Goal: Task Accomplishment & Management: Complete application form

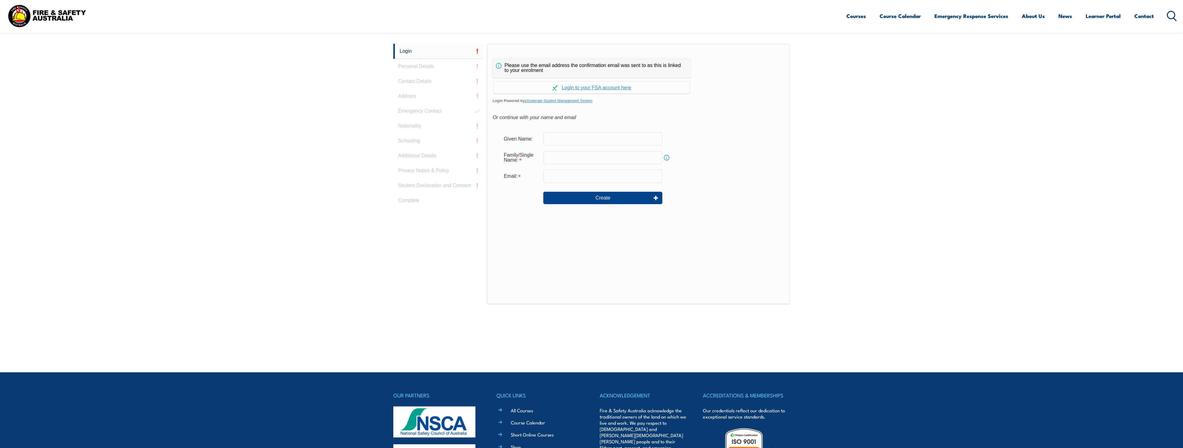
scroll to position [165, 0]
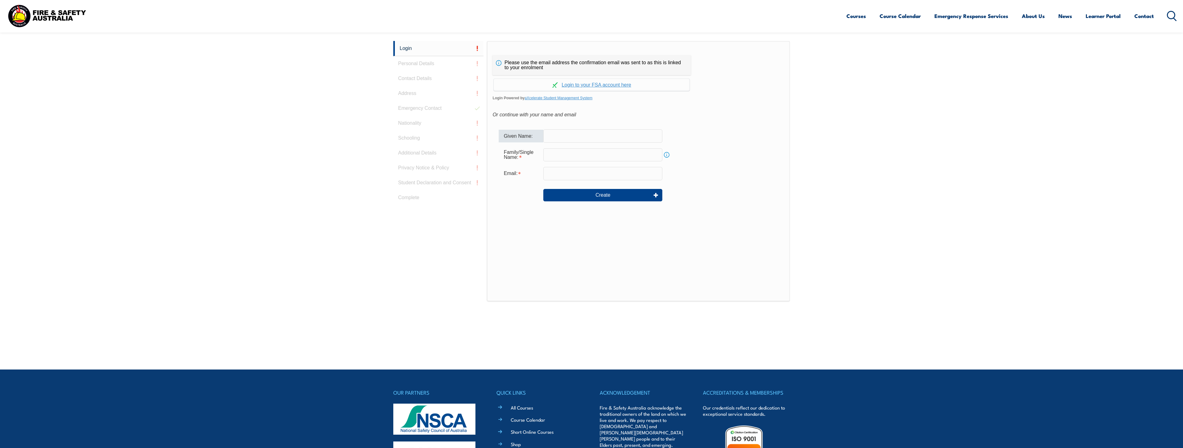
click at [550, 136] on input "text" at bounding box center [603, 135] width 119 height 13
type input "Duncan"
type input "McQuarrie"
type input "[PERSON_NAME][EMAIL_ADDRESS][PERSON_NAME][DOMAIN_NAME]"
click at [600, 191] on button "Create" at bounding box center [603, 195] width 119 height 12
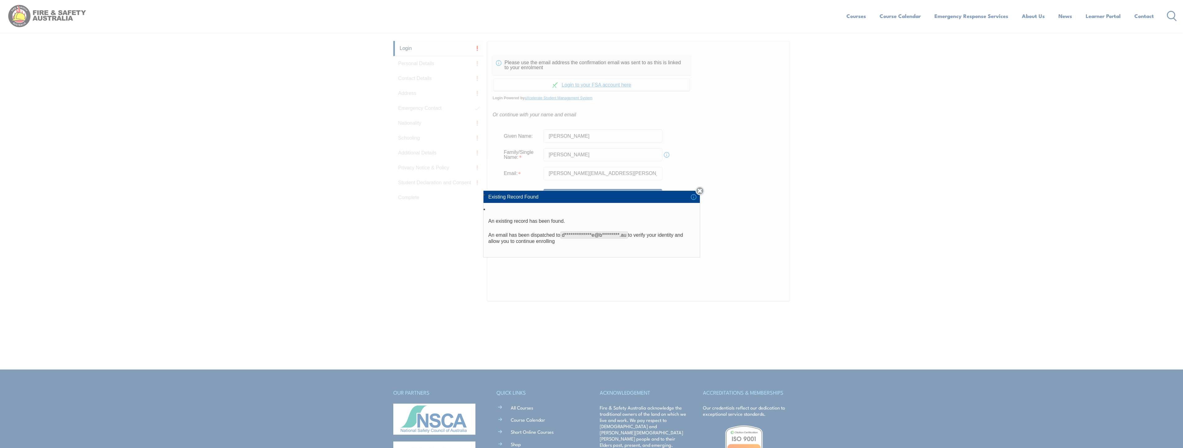
click at [702, 190] on link "Close" at bounding box center [700, 190] width 9 height 9
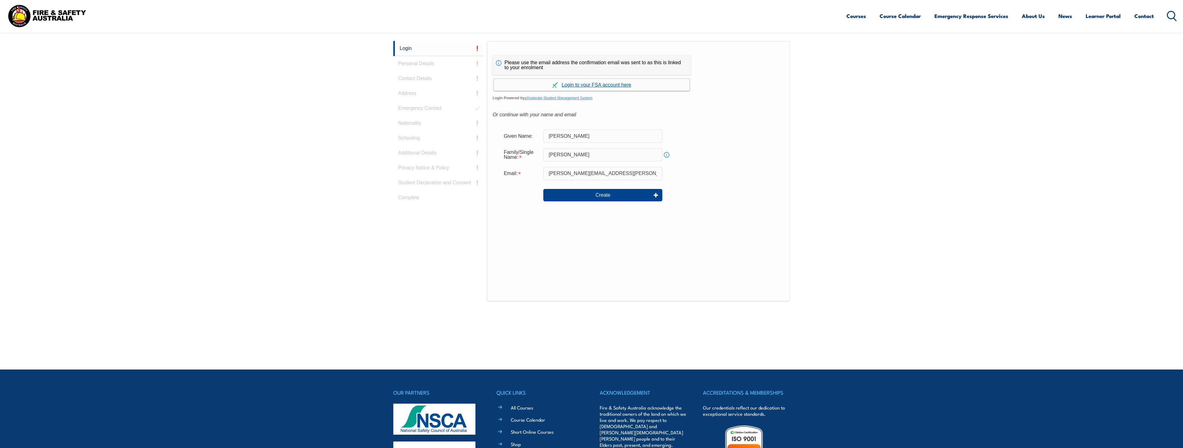
click at [581, 83] on link "Continue with aXcelerate" at bounding box center [592, 85] width 196 height 12
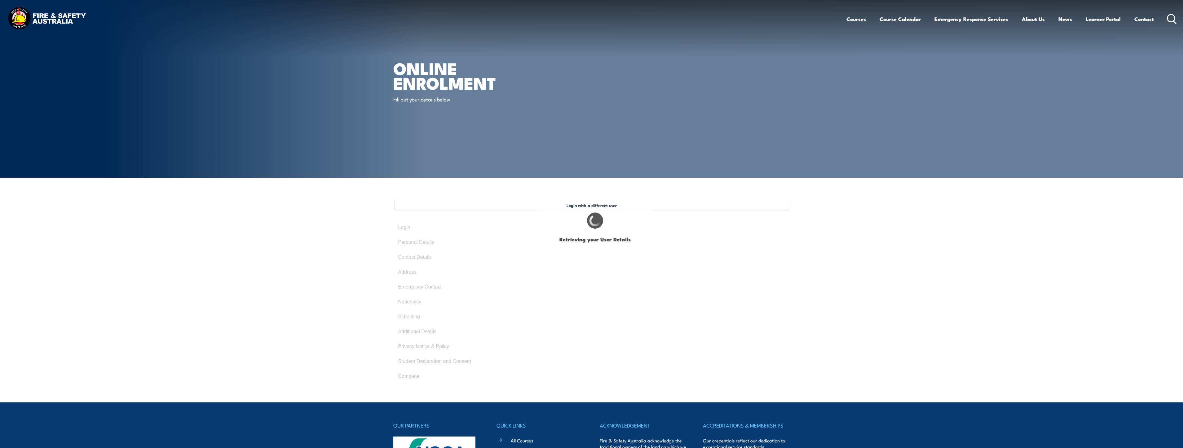
type input "DUNCAN"
type input "MCQUARRIE"
type input "August 27, 1977"
type input "Q6MD35NZ6A"
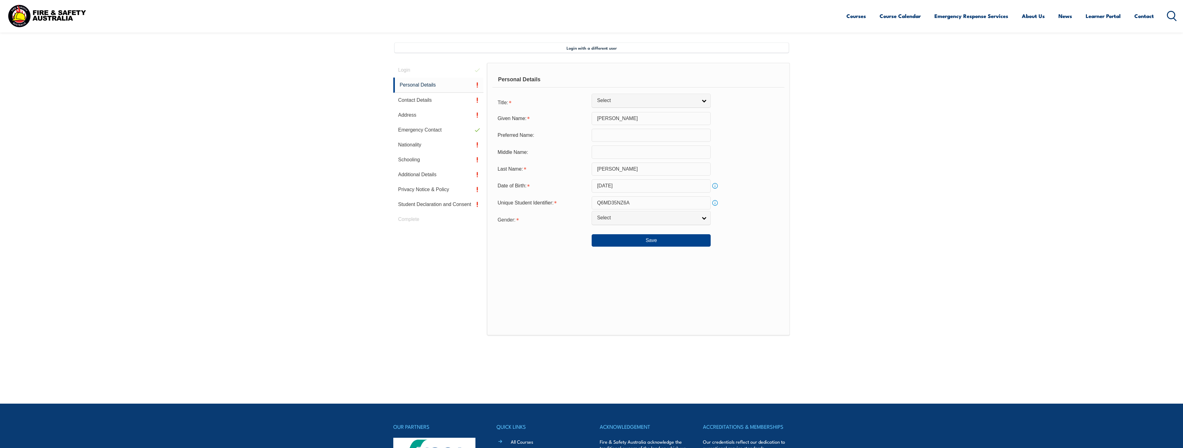
scroll to position [169, 0]
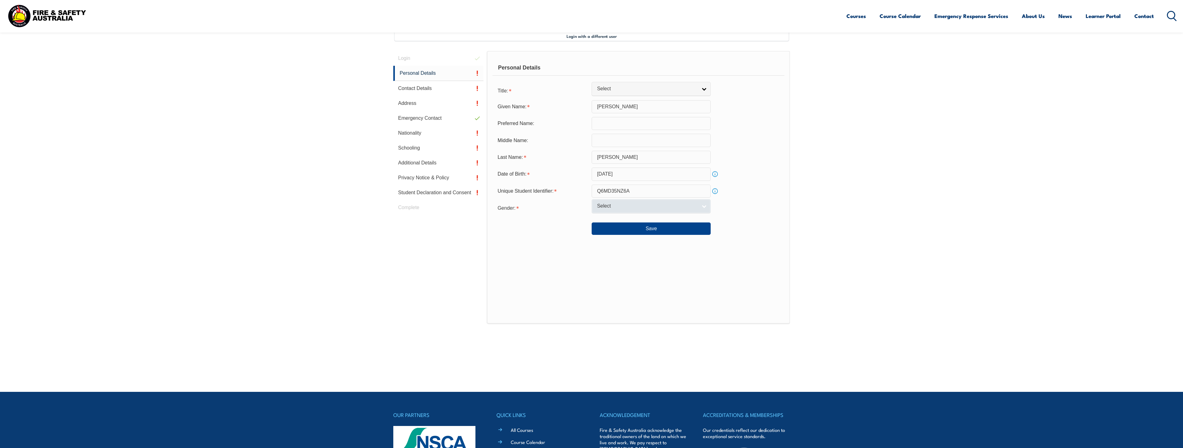
click at [631, 205] on span "Select" at bounding box center [647, 206] width 100 height 7
click at [604, 216] on li "Male" at bounding box center [651, 217] width 116 height 8
select select "M"
click at [651, 88] on span "Select" at bounding box center [647, 89] width 100 height 7
click at [604, 97] on li "Mr" at bounding box center [651, 99] width 116 height 8
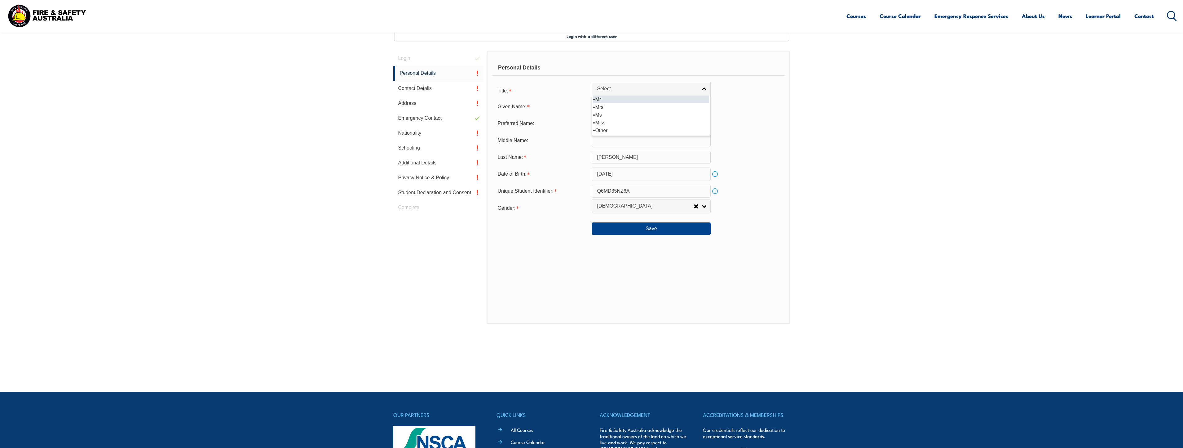
select select "Mr"
click at [654, 226] on button "Save" at bounding box center [651, 228] width 119 height 12
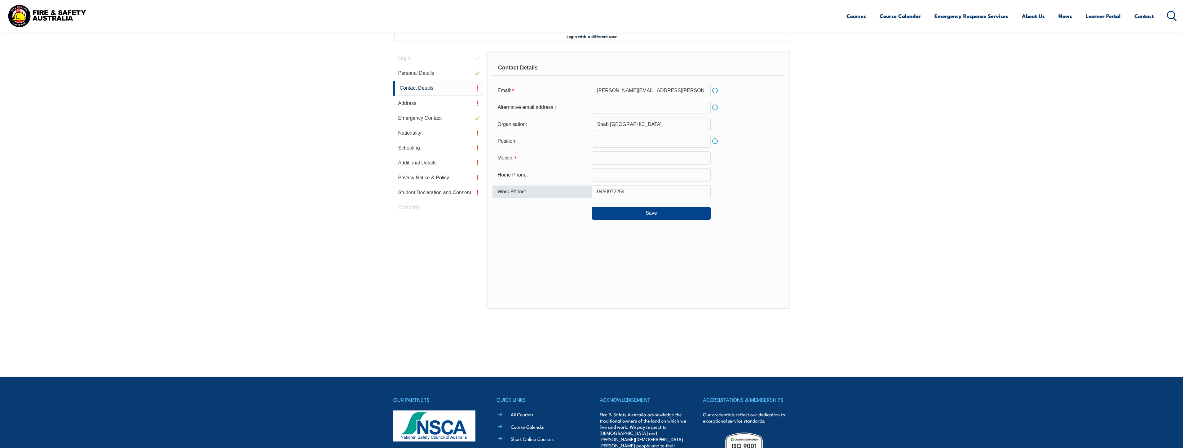
drag, startPoint x: 625, startPoint y: 190, endPoint x: 593, endPoint y: 192, distance: 32.3
click at [593, 192] on input "0450972254" at bounding box center [651, 191] width 119 height 13
click at [600, 158] on input "text" at bounding box center [651, 157] width 119 height 13
type input "0450972254"
type input "duncan.mcquarrie@baesystems.au"
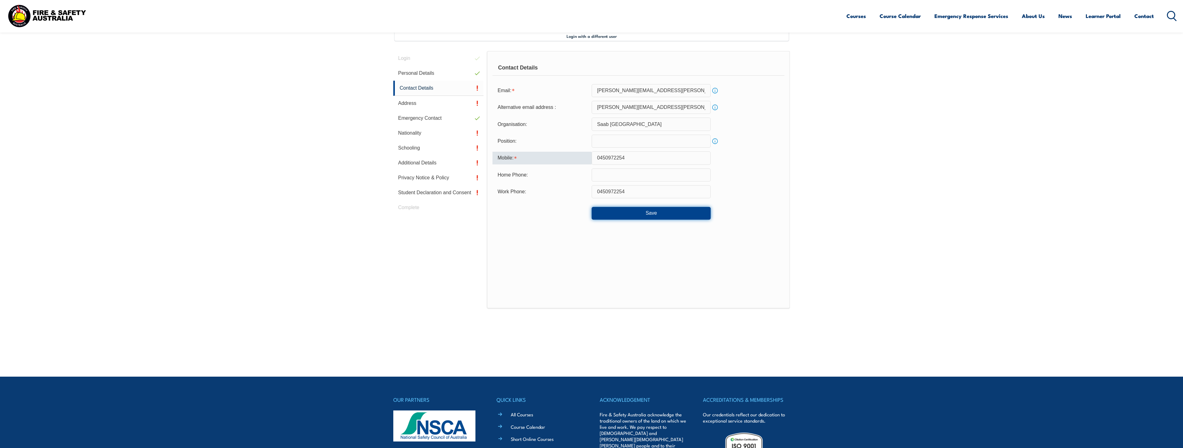
click at [646, 214] on button "Save" at bounding box center [651, 213] width 119 height 12
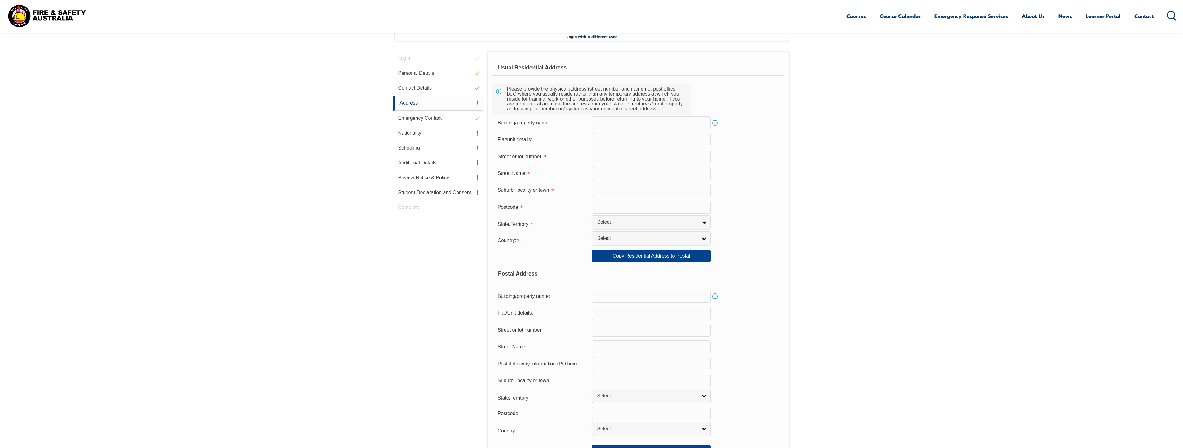
click at [607, 157] on input "text" at bounding box center [651, 156] width 119 height 13
type input "10"
click at [605, 173] on input "text" at bounding box center [651, 173] width 119 height 13
type input "Bowman Court"
click at [603, 194] on input "text" at bounding box center [651, 190] width 119 height 13
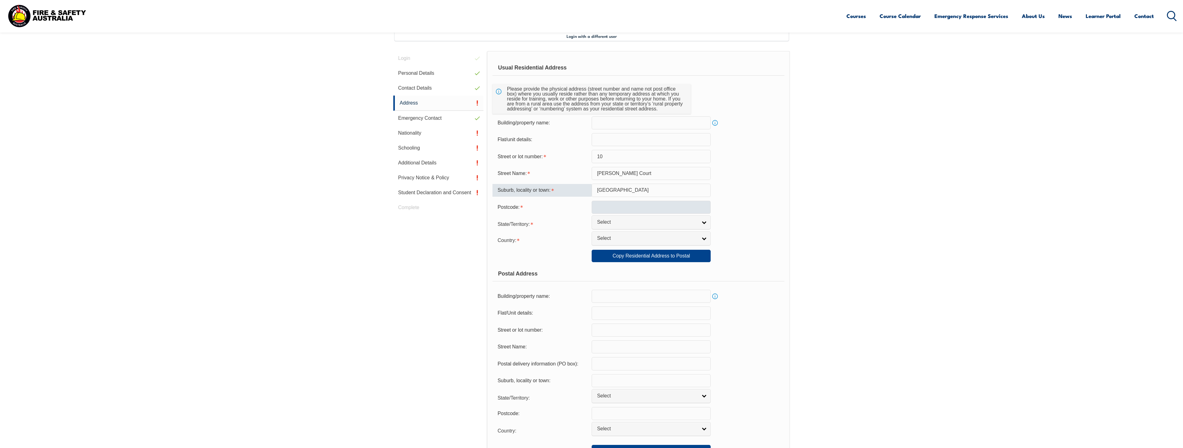
type input "Redwood Park"
click at [603, 204] on input "text" at bounding box center [651, 207] width 119 height 13
type input "5097"
click at [611, 221] on span "Select" at bounding box center [647, 222] width 100 height 7
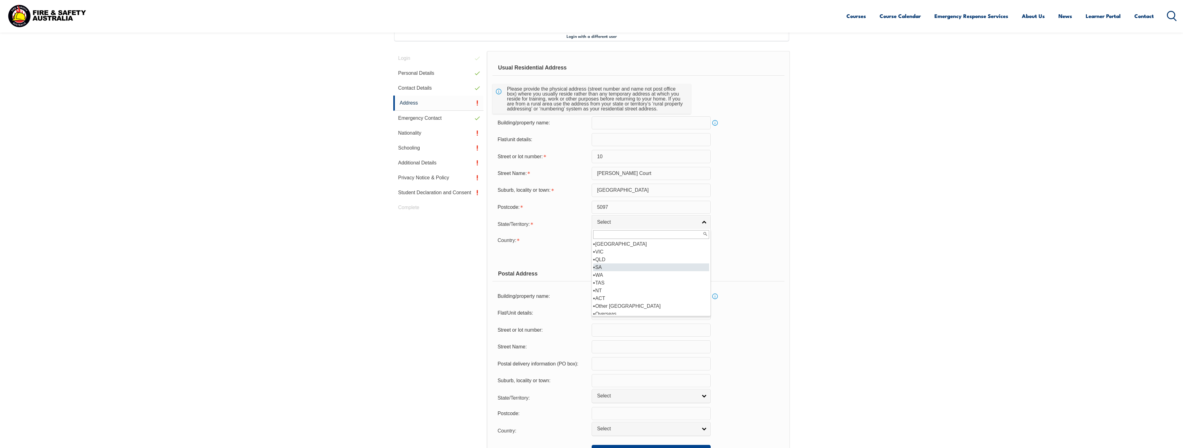
click at [601, 266] on li "SA" at bounding box center [651, 267] width 116 height 8
select select "SA"
click at [614, 242] on link "Select" at bounding box center [651, 238] width 119 height 14
click at [608, 266] on li "Australia" at bounding box center [651, 268] width 116 height 8
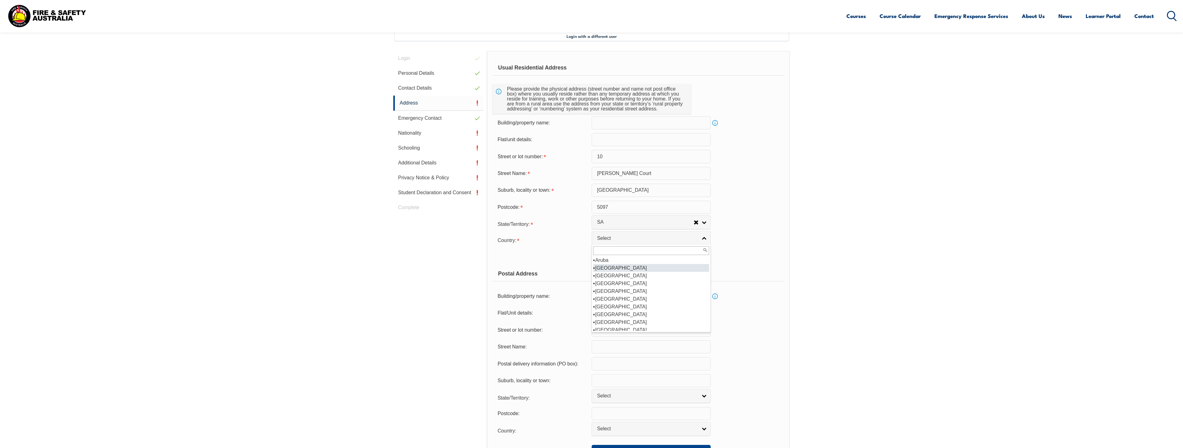
select select "1101"
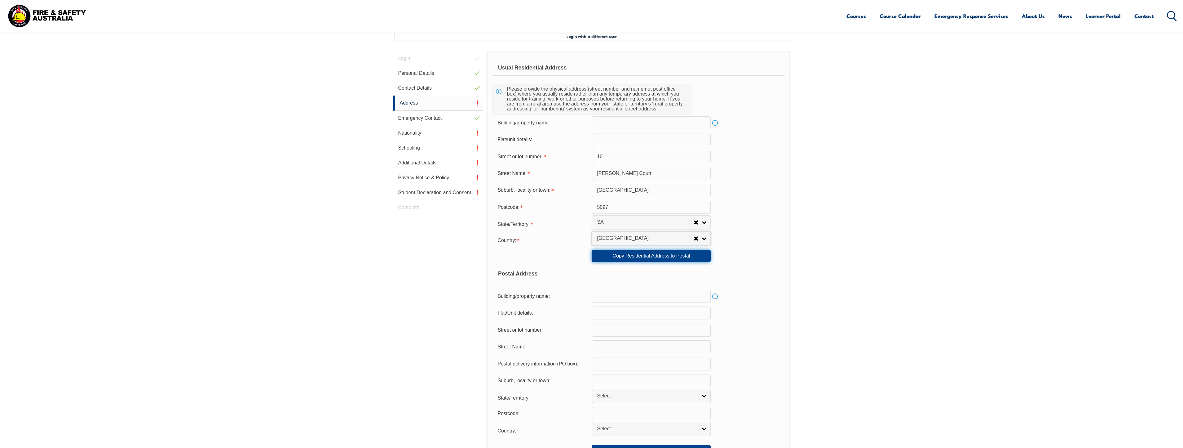
click at [660, 254] on link "Copy Residential Address to Postal" at bounding box center [651, 256] width 119 height 12
type input "10"
type input "Bowman Court"
type input "Redwood Park"
select select "SA"
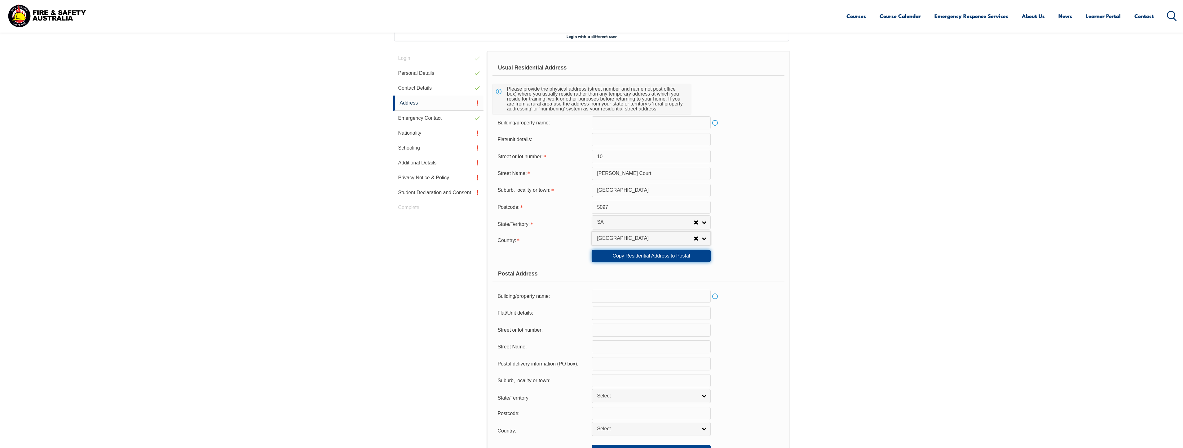
type input "5097"
select select "1101"
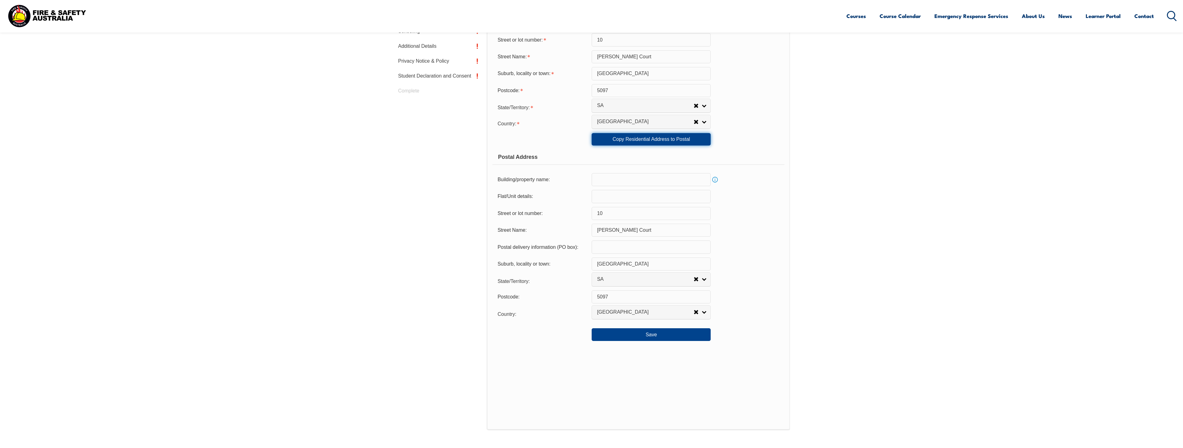
scroll to position [293, 0]
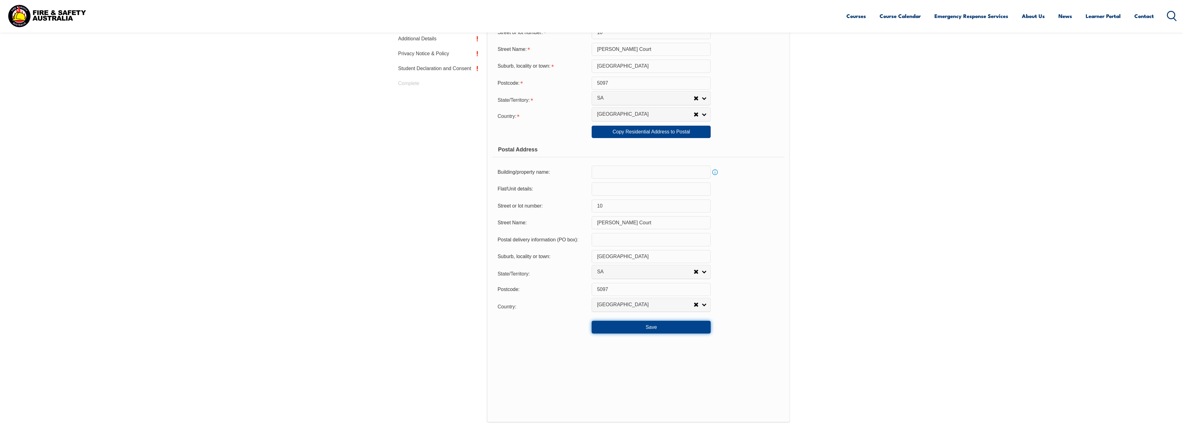
click at [659, 324] on button "Save" at bounding box center [651, 327] width 119 height 12
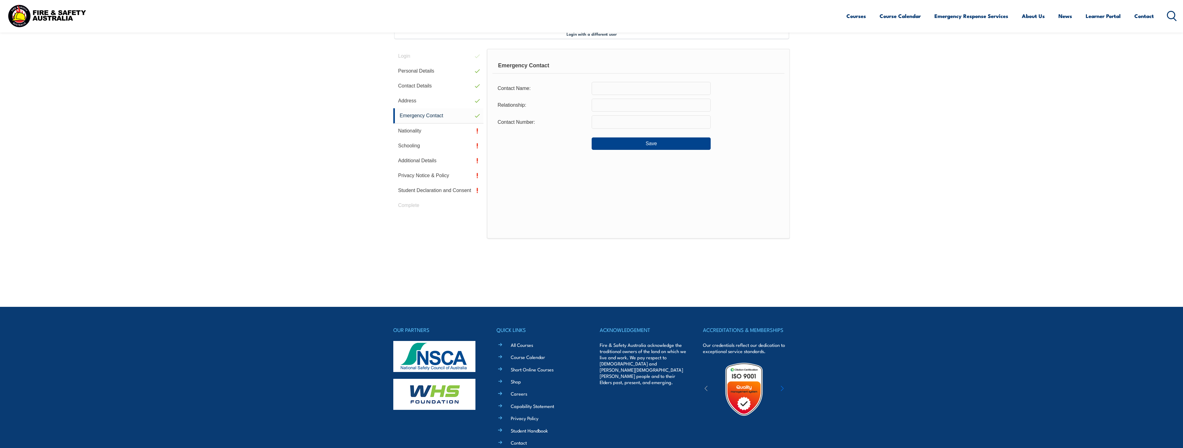
scroll to position [169, 0]
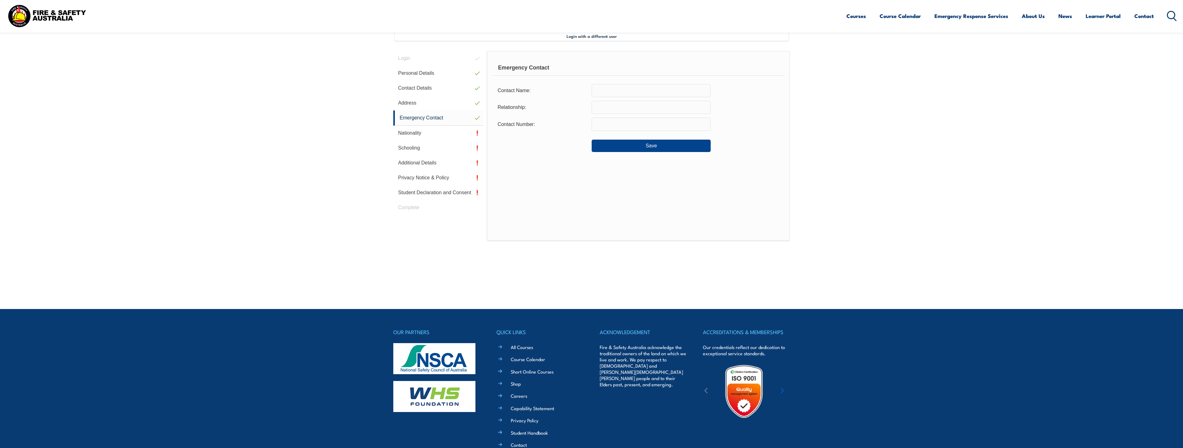
click at [601, 89] on input "text" at bounding box center [651, 90] width 119 height 13
click at [637, 89] on input "Genesia" at bounding box center [651, 90] width 119 height 13
type input "Genesia McQuarrie"
click at [598, 109] on input "text" at bounding box center [651, 107] width 119 height 13
type input "Wife"
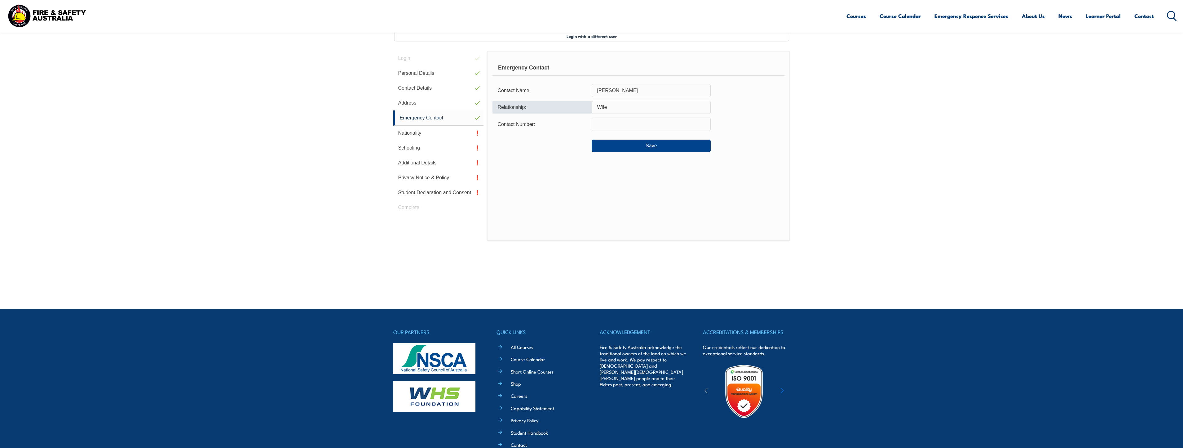
click at [606, 127] on input "text" at bounding box center [651, 124] width 119 height 13
type input "0408142978"
click at [654, 145] on button "Save" at bounding box center [651, 146] width 119 height 12
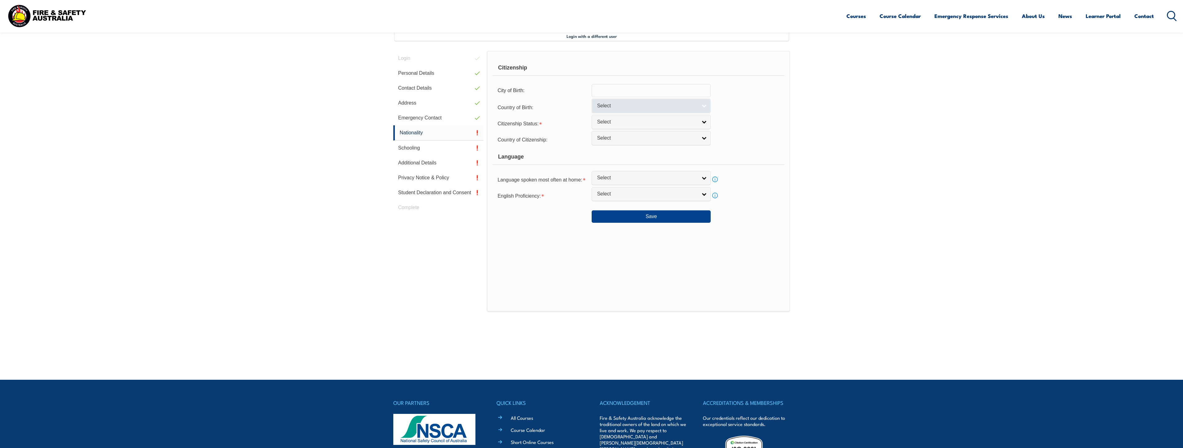
click at [624, 107] on span "Select" at bounding box center [647, 106] width 100 height 7
click at [610, 134] on li "Australia" at bounding box center [651, 135] width 116 height 8
select select "1101"
click at [602, 121] on span "Select" at bounding box center [647, 122] width 100 height 7
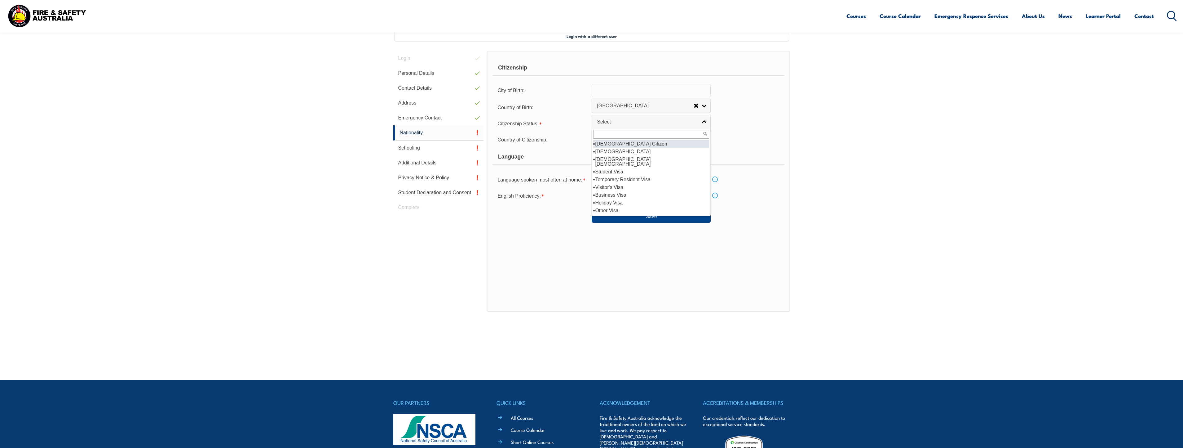
click at [613, 142] on li "Australian Citizen" at bounding box center [651, 144] width 116 height 8
select select "1"
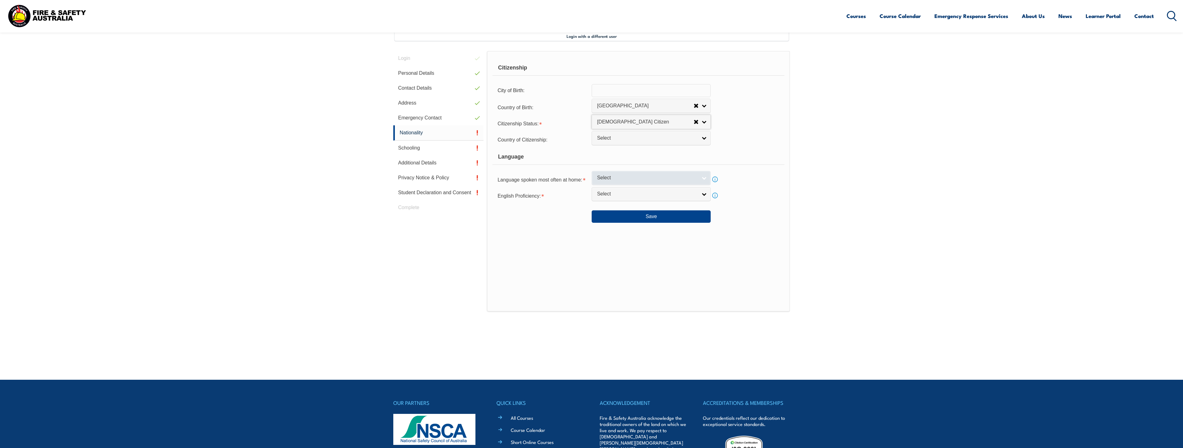
click at [610, 177] on span "Select" at bounding box center [647, 178] width 100 height 7
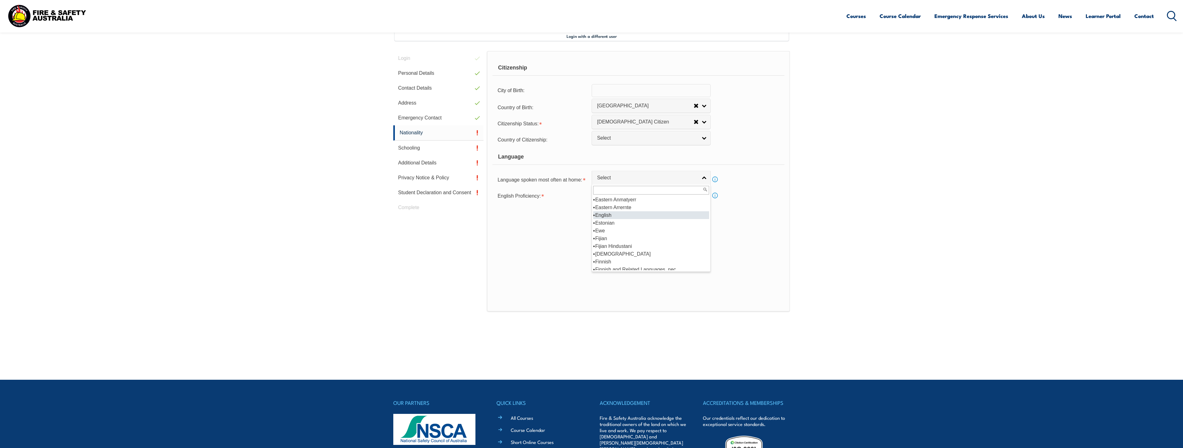
click at [609, 212] on li "English" at bounding box center [651, 215] width 116 height 8
select select "1201"
click at [609, 193] on span "Select" at bounding box center [647, 194] width 100 height 7
click at [612, 208] on ul "Not Specified Very Well Well Not Well Not at all" at bounding box center [650, 220] width 117 height 39
click at [654, 216] on button "Save" at bounding box center [651, 216] width 119 height 12
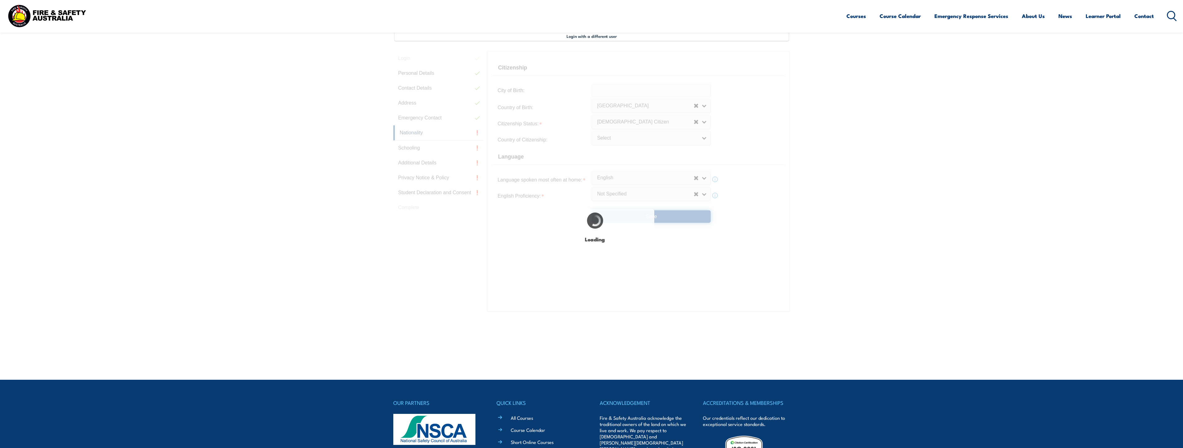
scroll to position [0, 0]
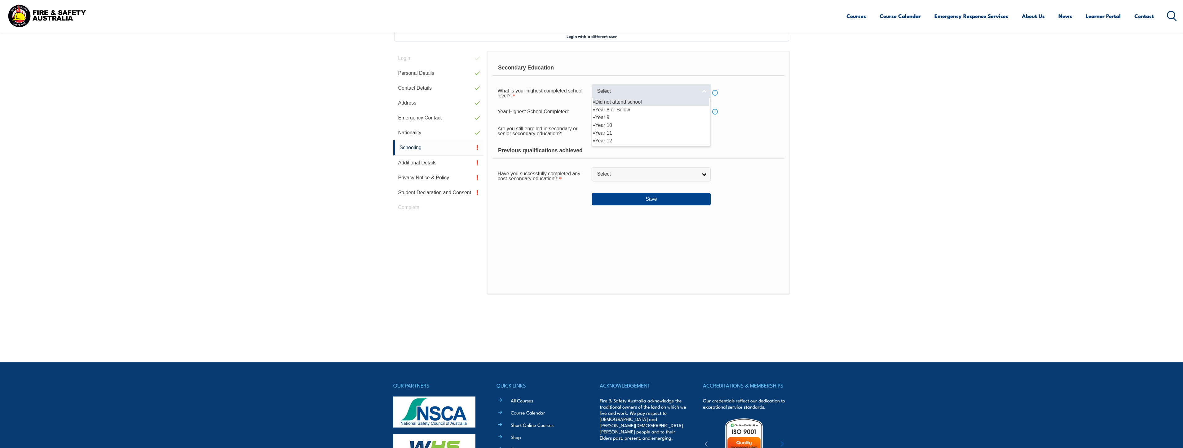
click at [679, 91] on span "Select" at bounding box center [647, 91] width 100 height 7
click at [602, 140] on li "Year 12" at bounding box center [651, 141] width 116 height 8
select select "12"
click at [651, 126] on link "Select" at bounding box center [651, 129] width 119 height 14
click at [600, 154] on li "No" at bounding box center [651, 156] width 116 height 8
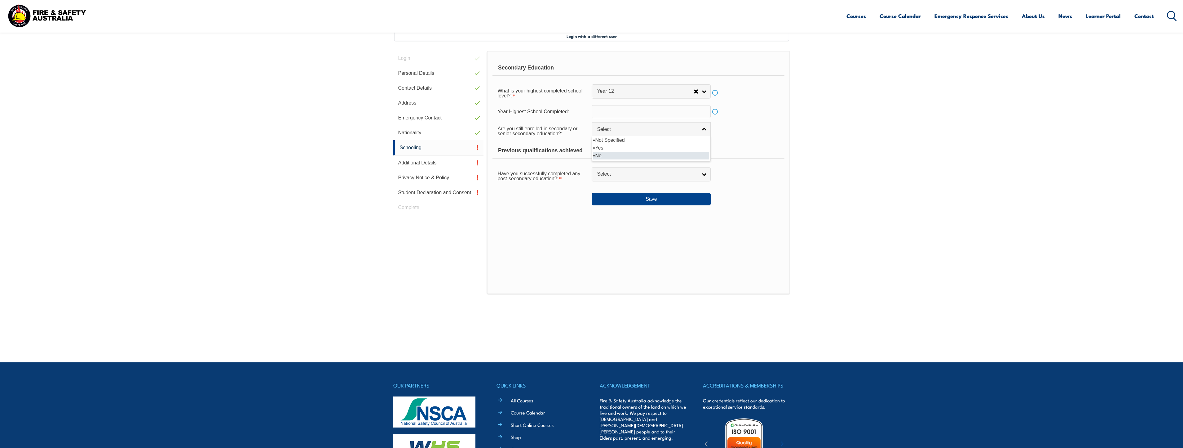
select select "false"
click at [616, 175] on span "Select" at bounding box center [647, 174] width 100 height 7
click at [604, 183] on li "Yes" at bounding box center [651, 185] width 116 height 8
select select "true"
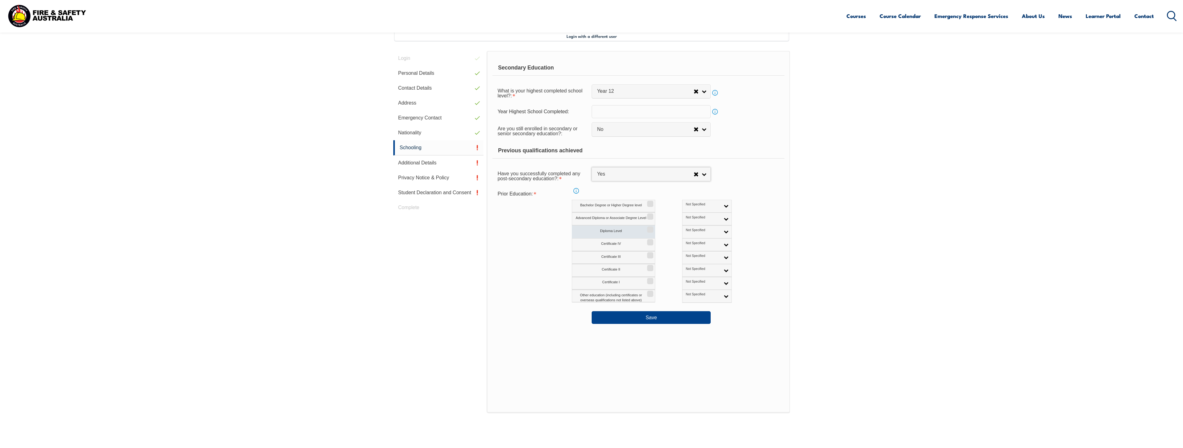
click at [649, 228] on input "Diploma Level" at bounding box center [650, 227] width 4 height 1
checkbox input "true"
click at [699, 231] on link "Not Specified" at bounding box center [707, 231] width 50 height 13
click at [684, 248] on li "Australian Qualification" at bounding box center [707, 252] width 47 height 12
click at [648, 317] on button "Save" at bounding box center [651, 317] width 119 height 12
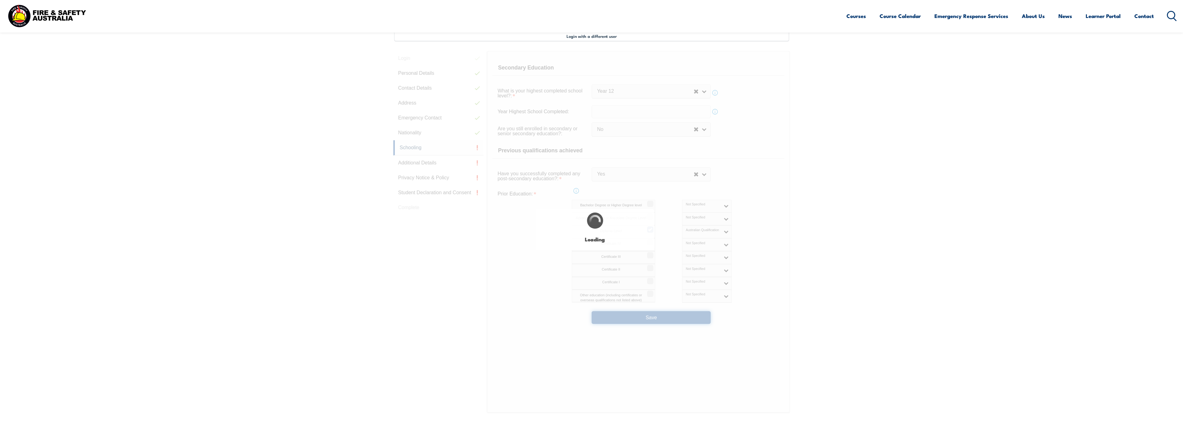
select select
select select "false"
select select "true"
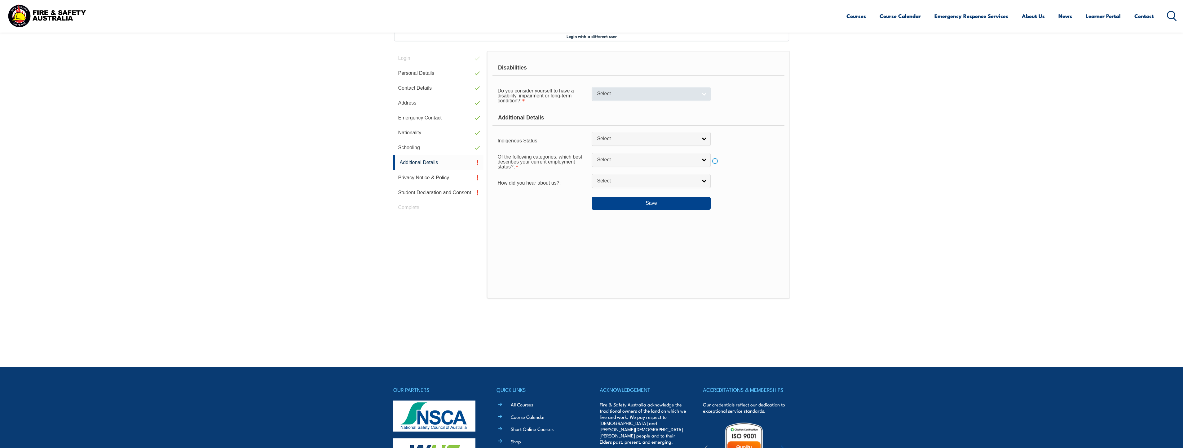
click at [621, 93] on span "Select" at bounding box center [647, 94] width 100 height 7
click at [612, 102] on li "No" at bounding box center [651, 104] width 116 height 8
select select "false"
click at [639, 135] on link "Select" at bounding box center [651, 139] width 119 height 14
click at [609, 151] on li "No" at bounding box center [651, 149] width 116 height 8
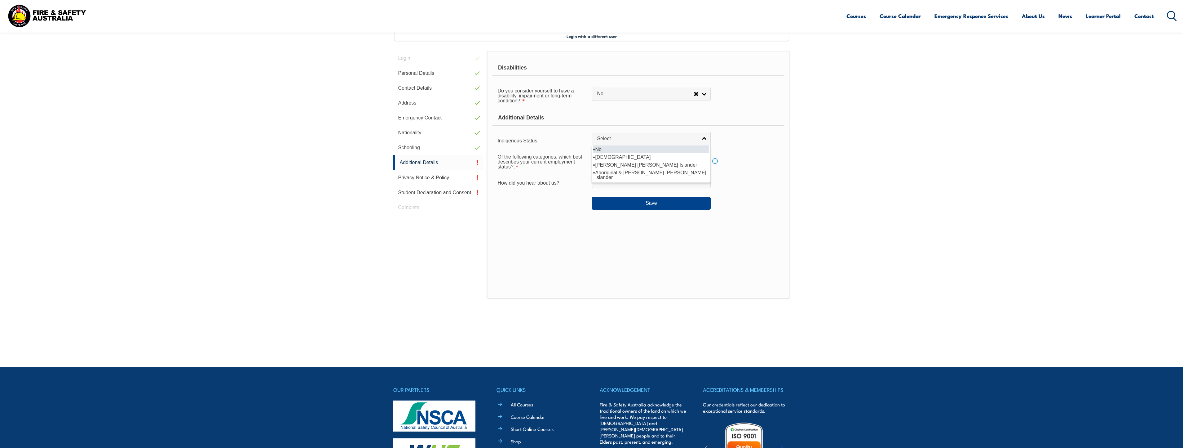
select select "4"
click at [616, 158] on span "Select" at bounding box center [647, 160] width 100 height 7
click at [614, 169] on li "Full-time employee" at bounding box center [651, 170] width 116 height 8
select select "1"
click at [615, 180] on span "Select" at bounding box center [647, 181] width 100 height 7
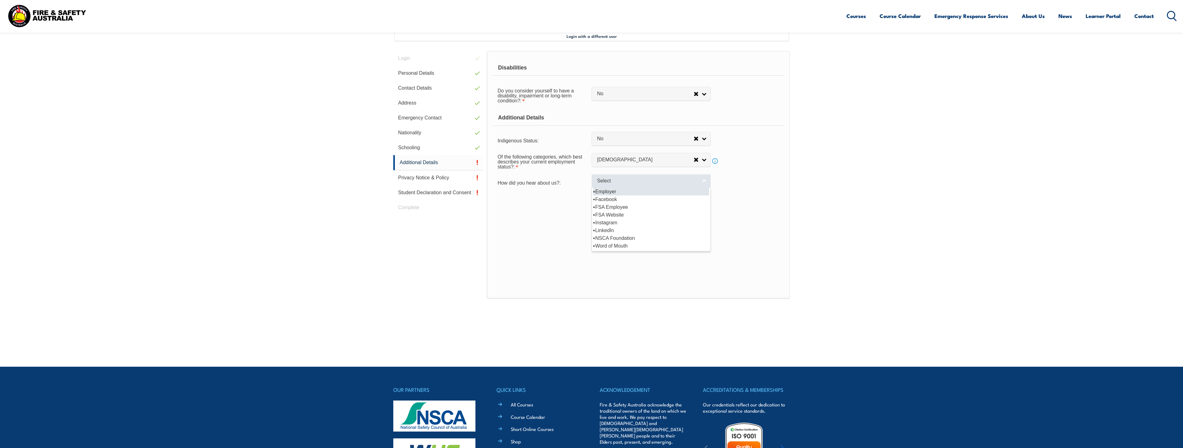
drag, startPoint x: 612, startPoint y: 189, endPoint x: 616, endPoint y: 187, distance: 4.0
click at [613, 188] on li "Employer" at bounding box center [651, 192] width 116 height 8
select select "8019"
click at [652, 202] on button "Save" at bounding box center [651, 203] width 119 height 12
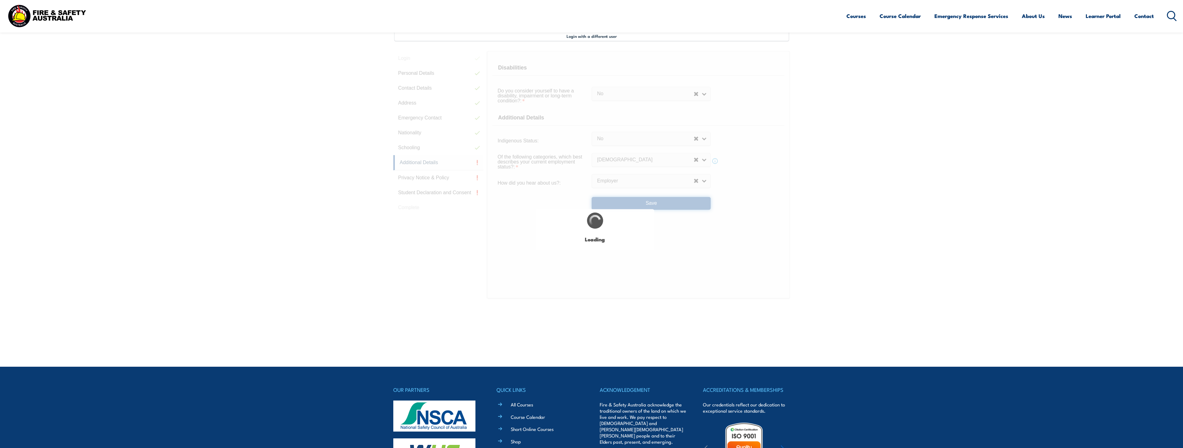
select select "false"
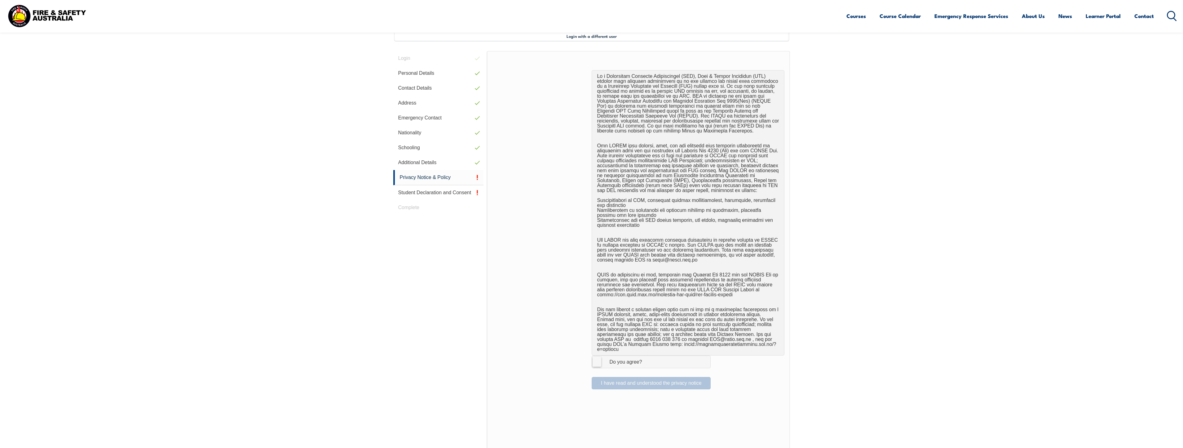
click at [594, 356] on label "I Agree Do you agree?" at bounding box center [651, 361] width 119 height 12
click at [647, 356] on input "I Agree Do you agree?" at bounding box center [652, 362] width 11 height 12
click at [628, 377] on button "I have read and understood the privacy notice" at bounding box center [651, 383] width 119 height 12
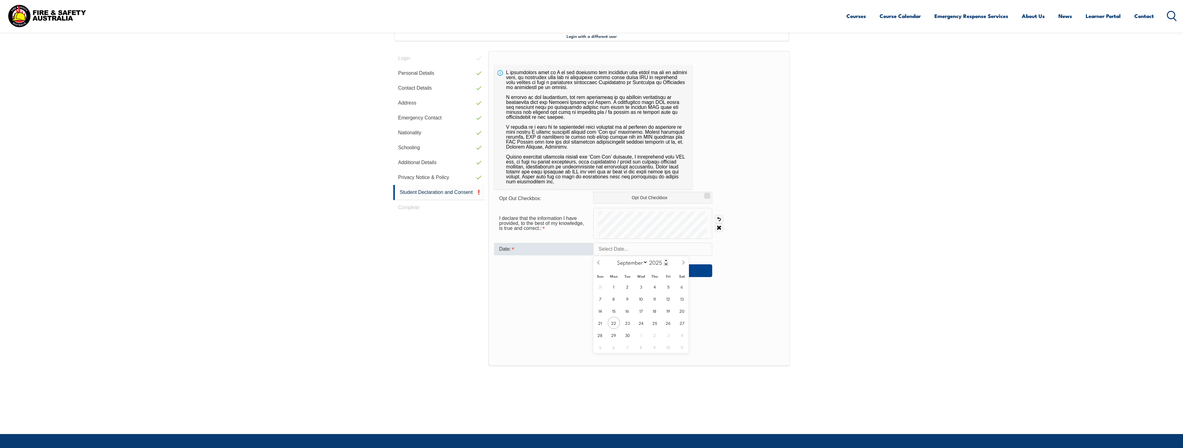
click at [609, 247] on input "text" at bounding box center [652, 248] width 119 height 13
click at [613, 320] on span "22" at bounding box center [614, 323] width 12 height 12
type input "September 22, 2025"
click at [646, 269] on button "Save" at bounding box center [652, 270] width 119 height 12
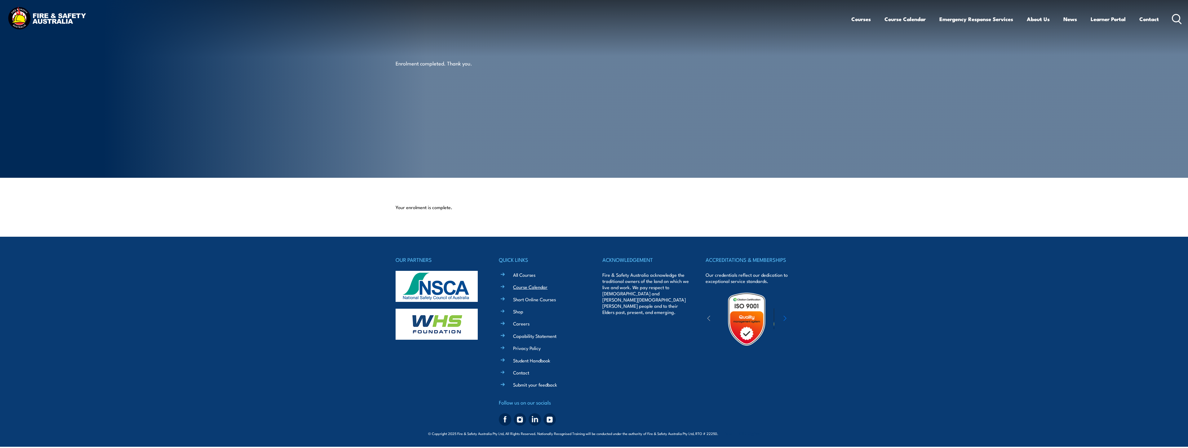
click at [524, 286] on link "Course Calendar" at bounding box center [530, 286] width 34 height 7
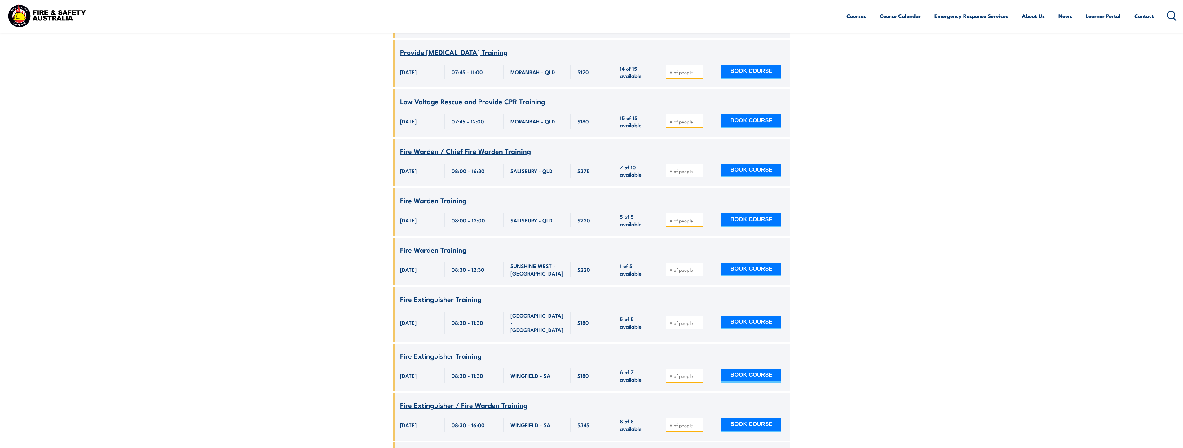
scroll to position [6108, 0]
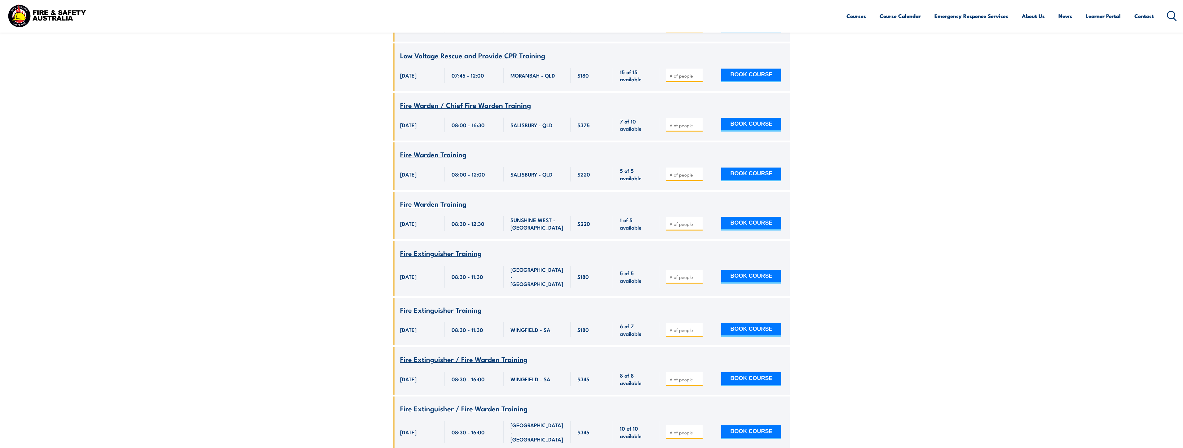
click at [1174, 12] on circle at bounding box center [1171, 14] width 7 height 7
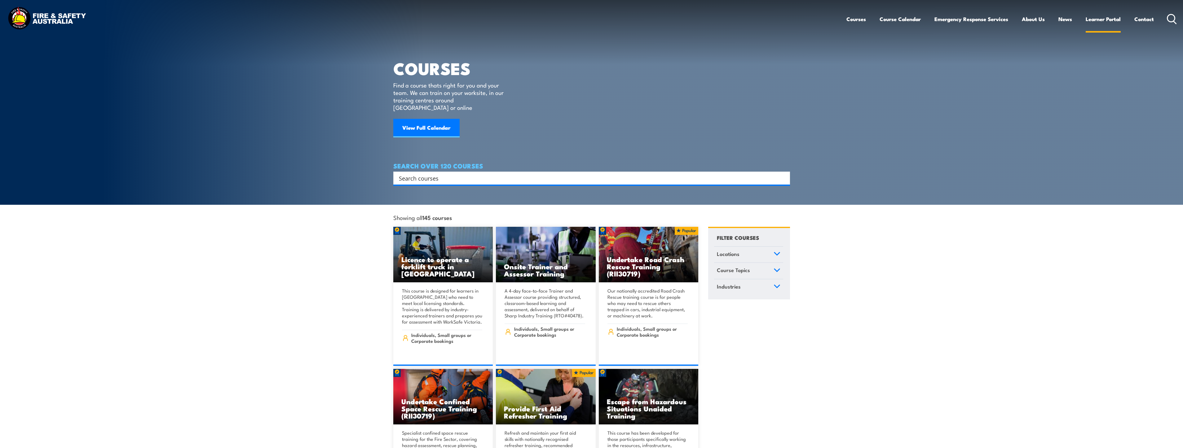
click at [1108, 16] on link "Learner Portal" at bounding box center [1103, 19] width 35 height 16
